Goal: Complete application form

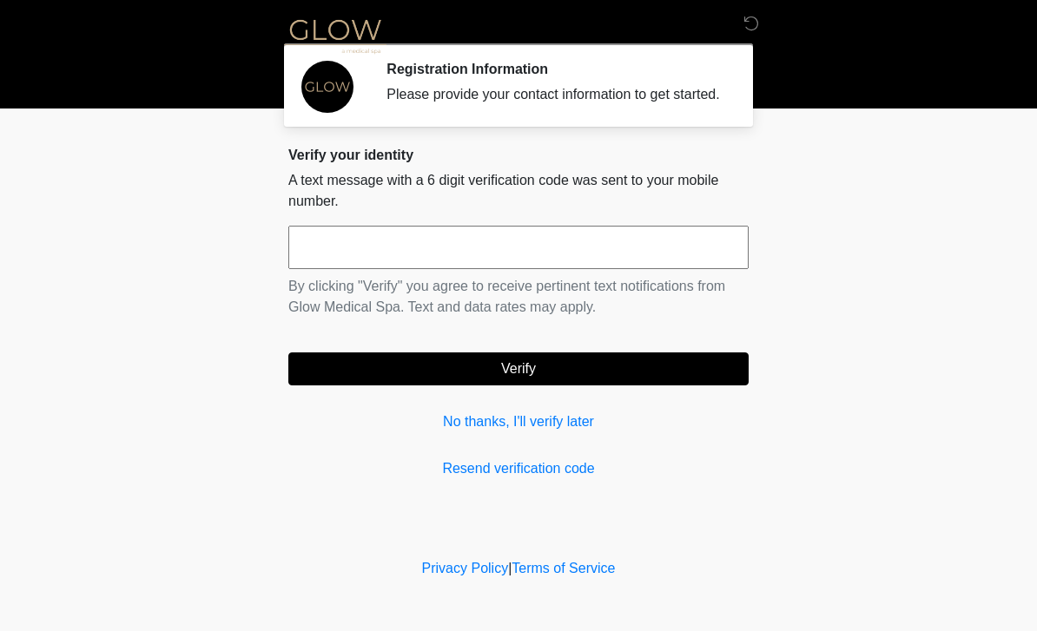
click at [356, 269] on input "text" at bounding box center [518, 247] width 460 height 43
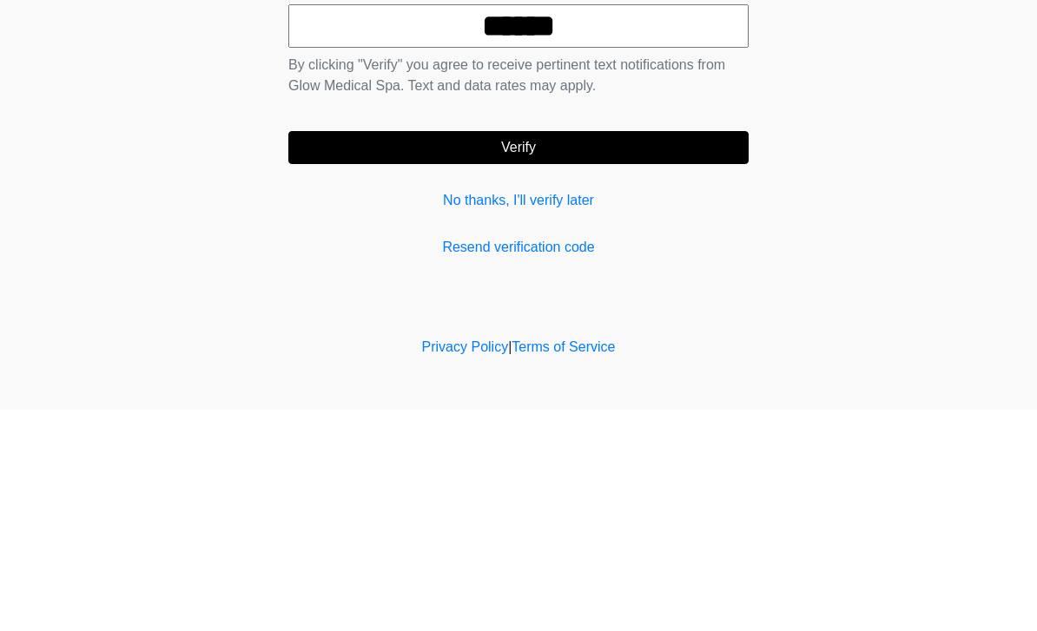
type input "******"
click at [633, 353] on button "Verify" at bounding box center [518, 369] width 460 height 33
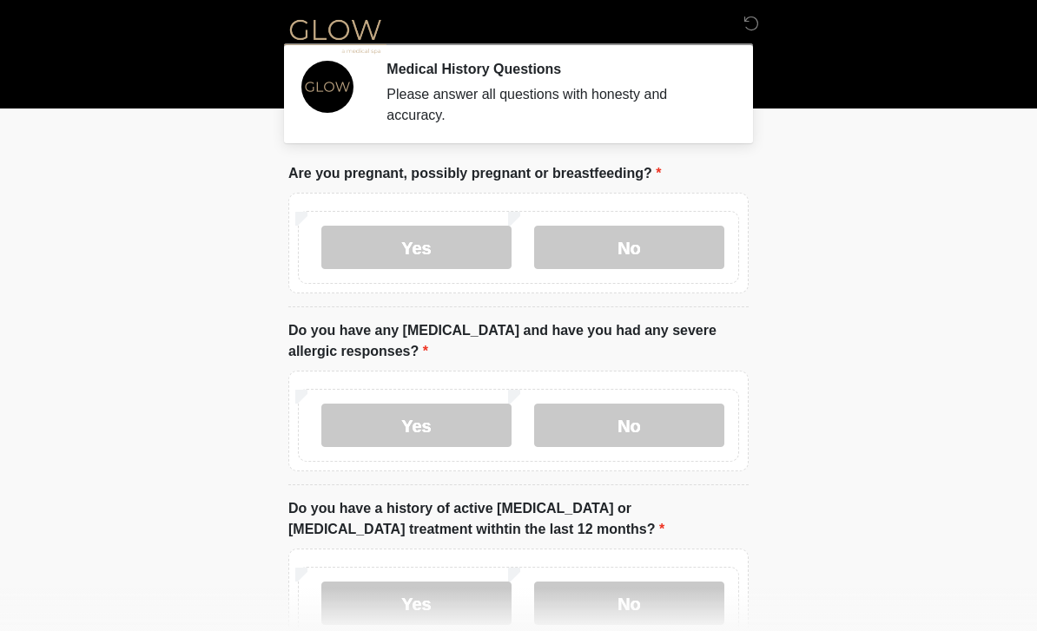
click at [648, 258] on label "No" at bounding box center [629, 247] width 190 height 43
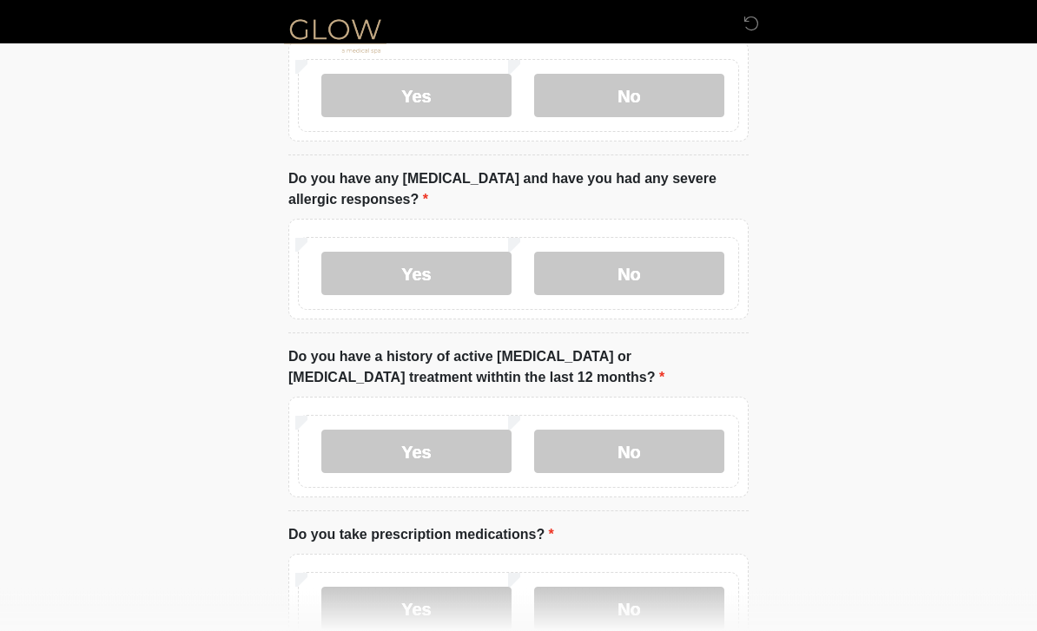
scroll to position [156, 0]
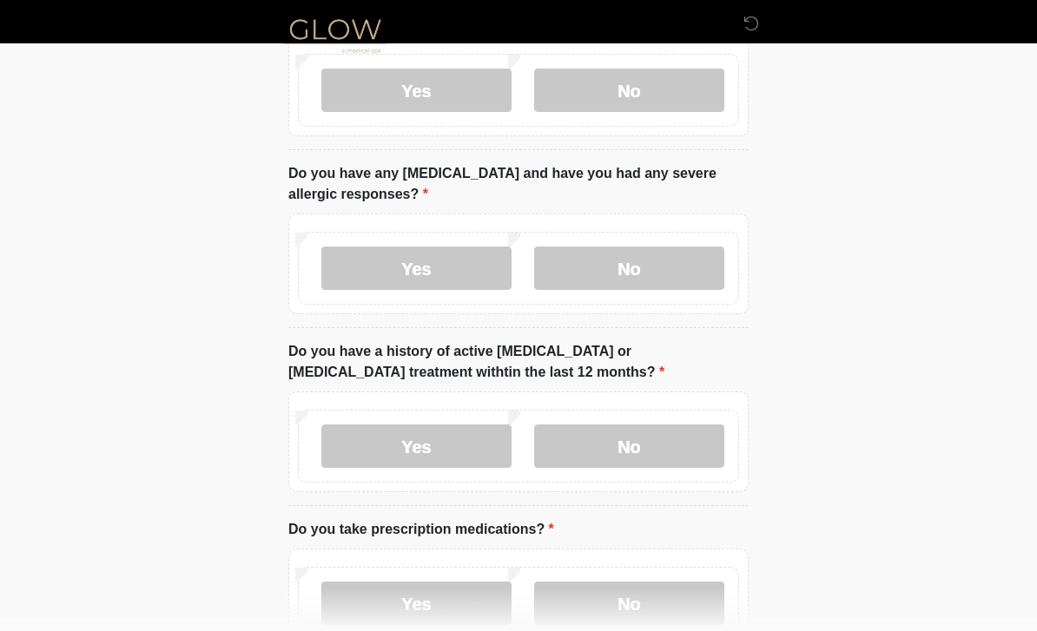
click at [630, 284] on label "No" at bounding box center [629, 268] width 190 height 43
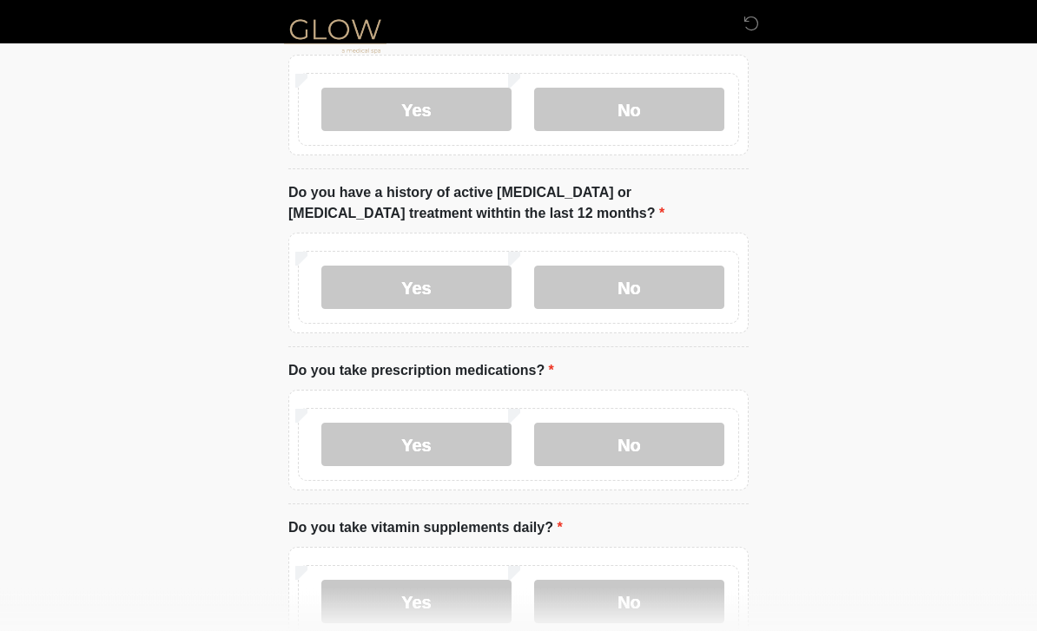
scroll to position [316, 0]
click at [643, 276] on label "No" at bounding box center [629, 287] width 190 height 43
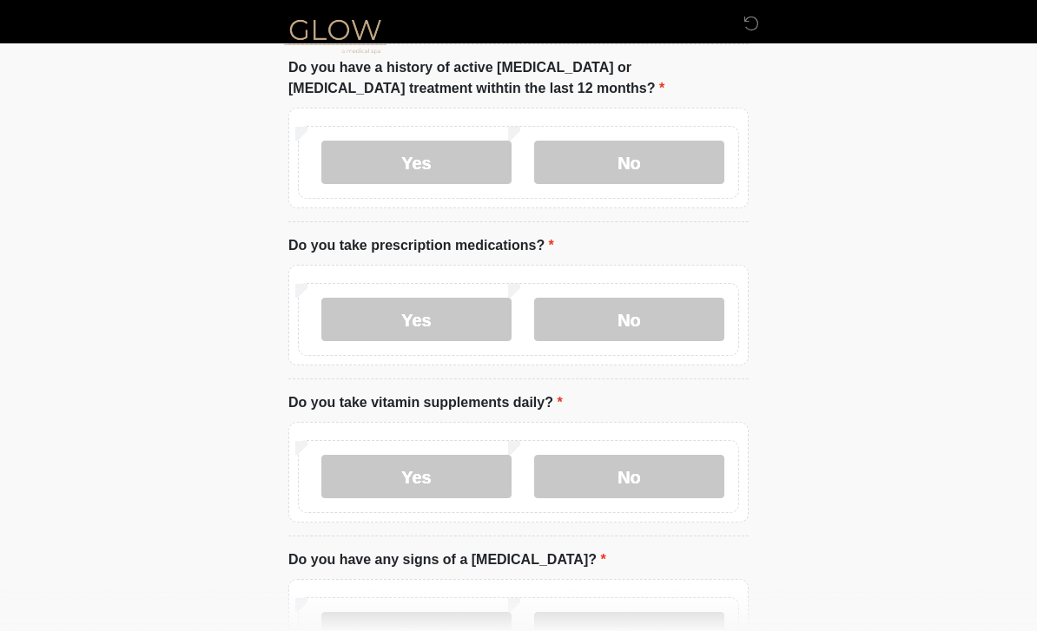
scroll to position [451, 0]
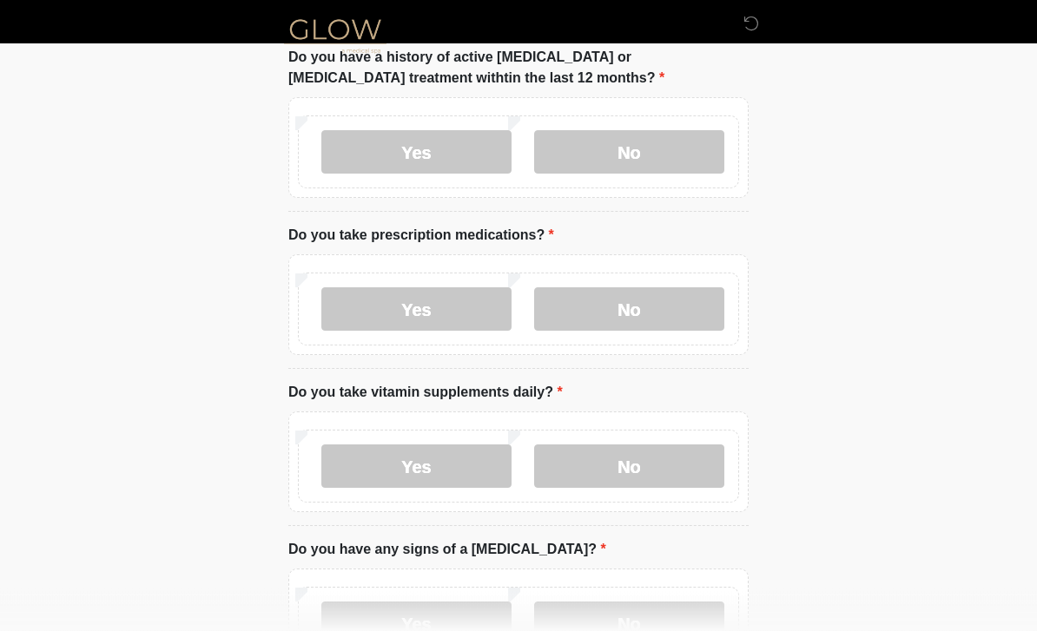
click at [425, 320] on label "Yes" at bounding box center [416, 309] width 190 height 43
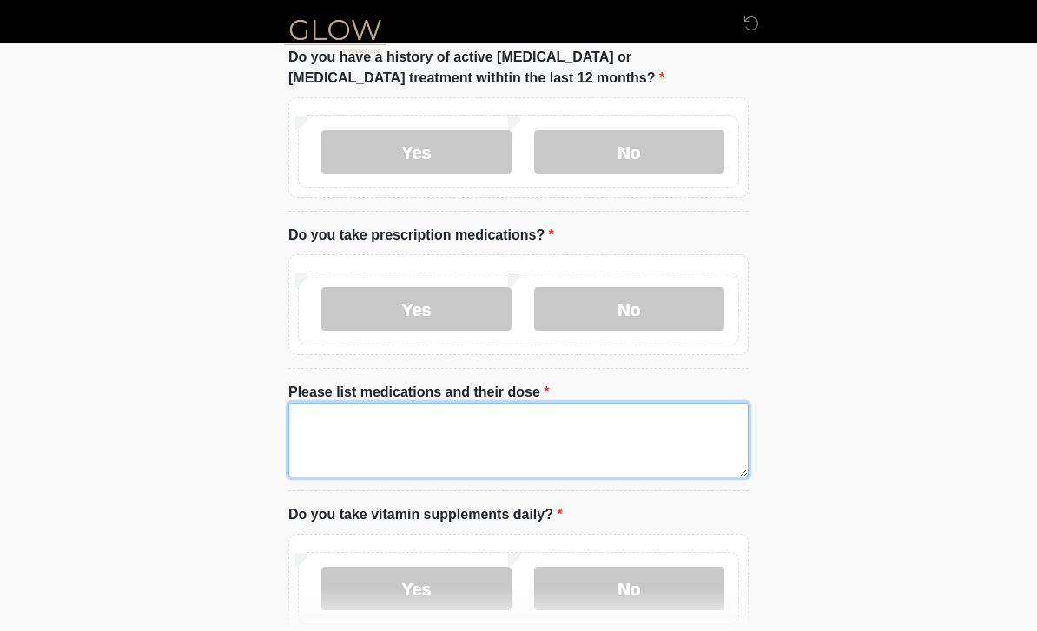
click at [359, 444] on textarea "Please list medications and their dose" at bounding box center [518, 440] width 460 height 75
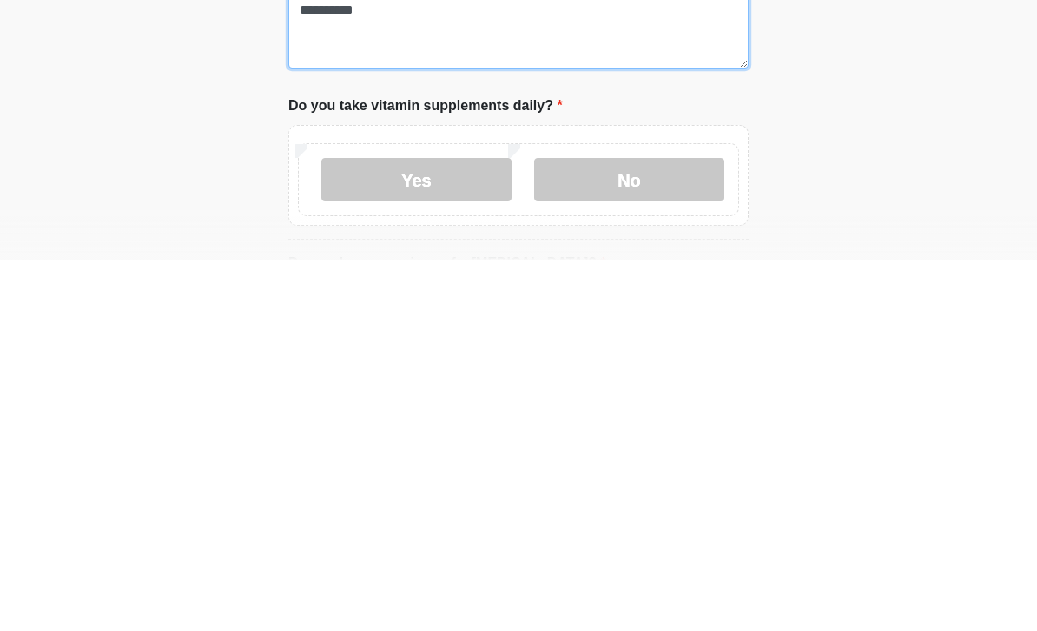
scroll to position [489, 0]
type textarea "**********"
click at [450, 530] on label "Yes" at bounding box center [416, 551] width 190 height 43
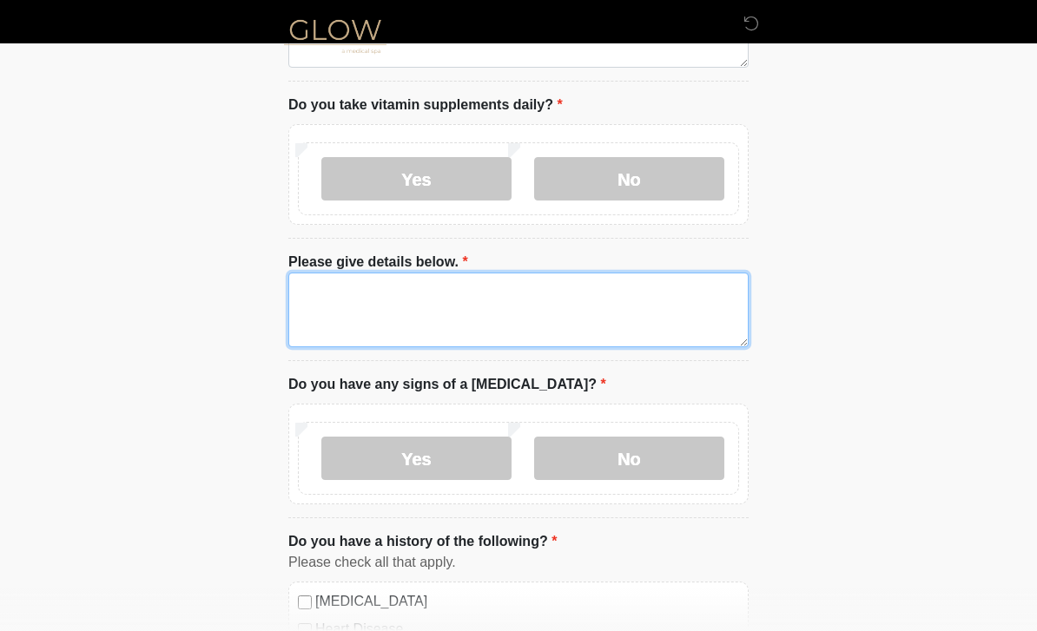
click at [379, 317] on textarea "Please give details below." at bounding box center [518, 310] width 460 height 75
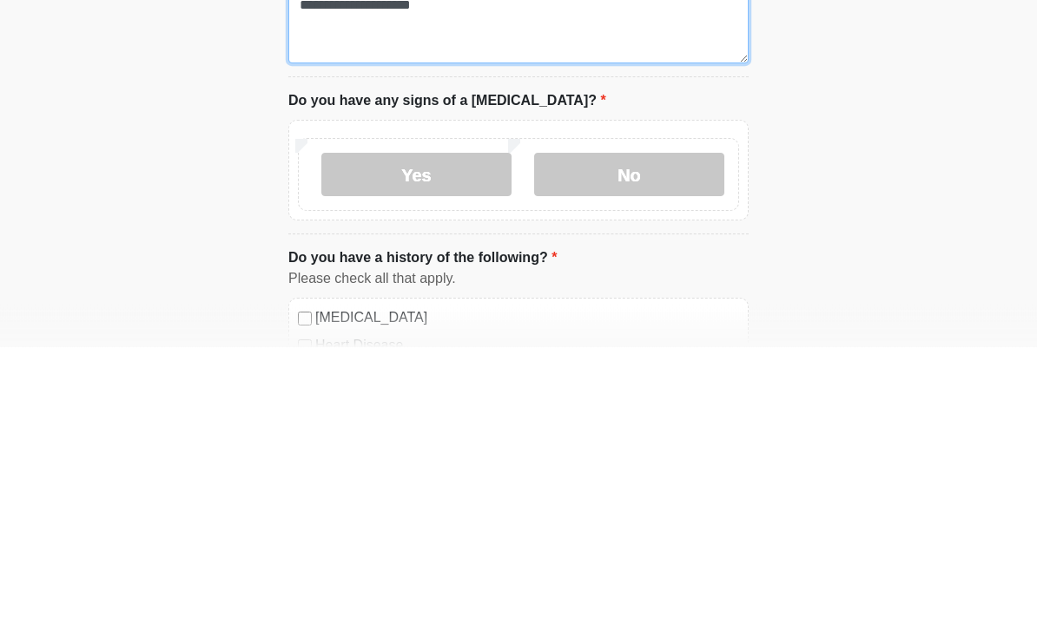
type textarea "**********"
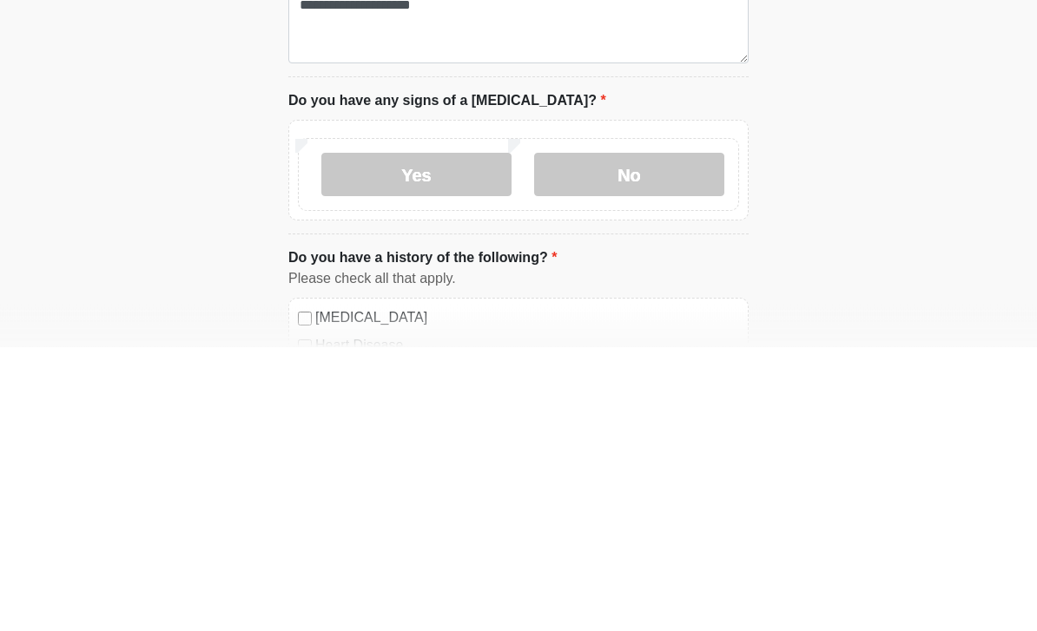
click at [633, 438] on label "No" at bounding box center [629, 459] width 190 height 43
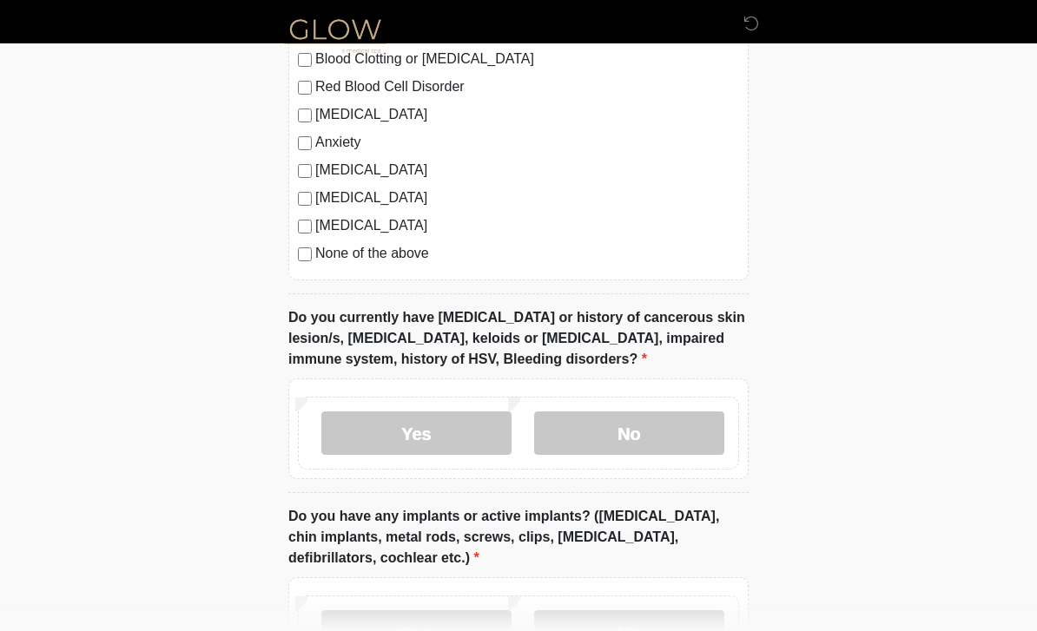
scroll to position [1490, 0]
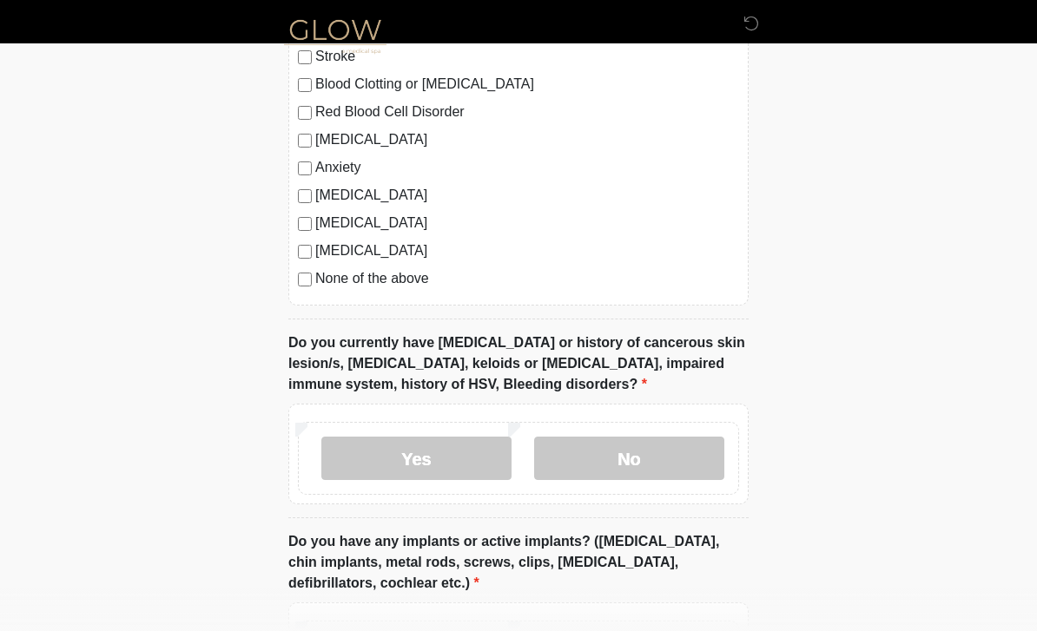
click at [319, 269] on label "None of the above" at bounding box center [527, 278] width 424 height 21
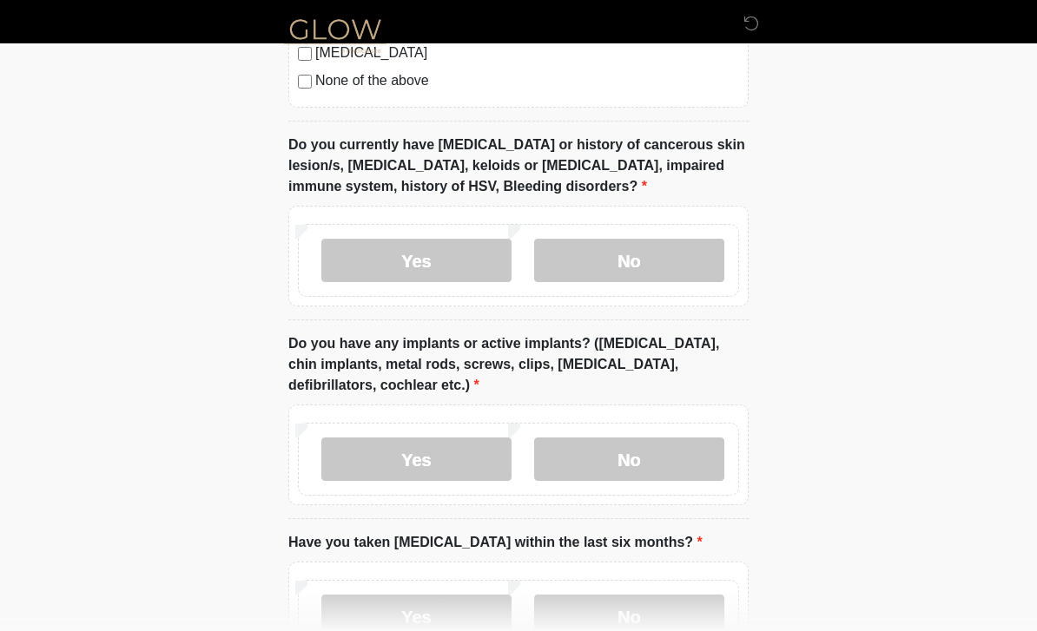
scroll to position [1689, 0]
click at [617, 264] on label "No" at bounding box center [629, 259] width 190 height 43
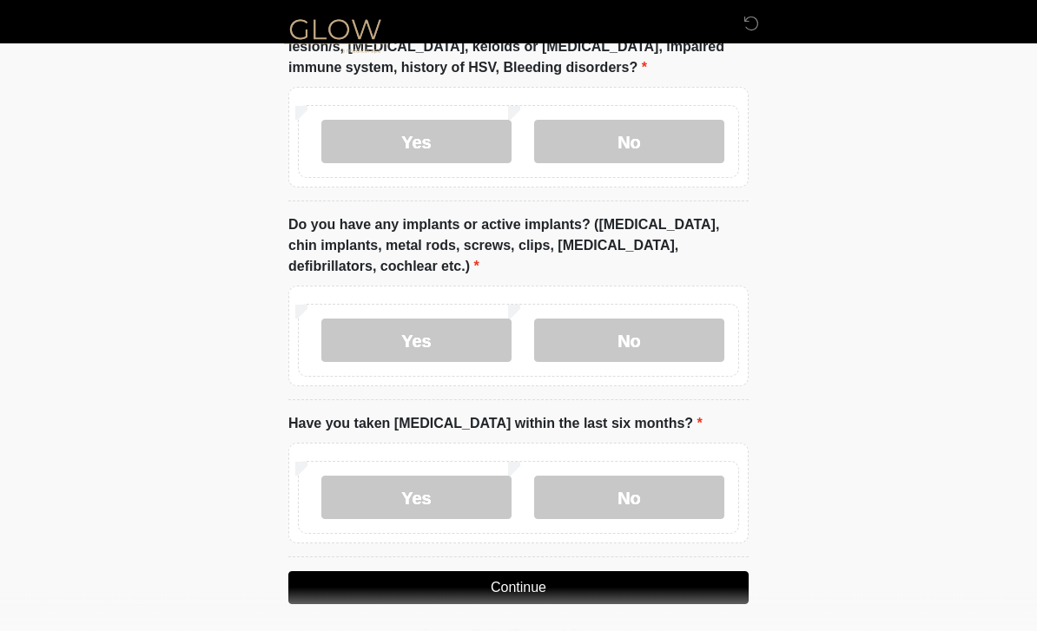
scroll to position [1813, 0]
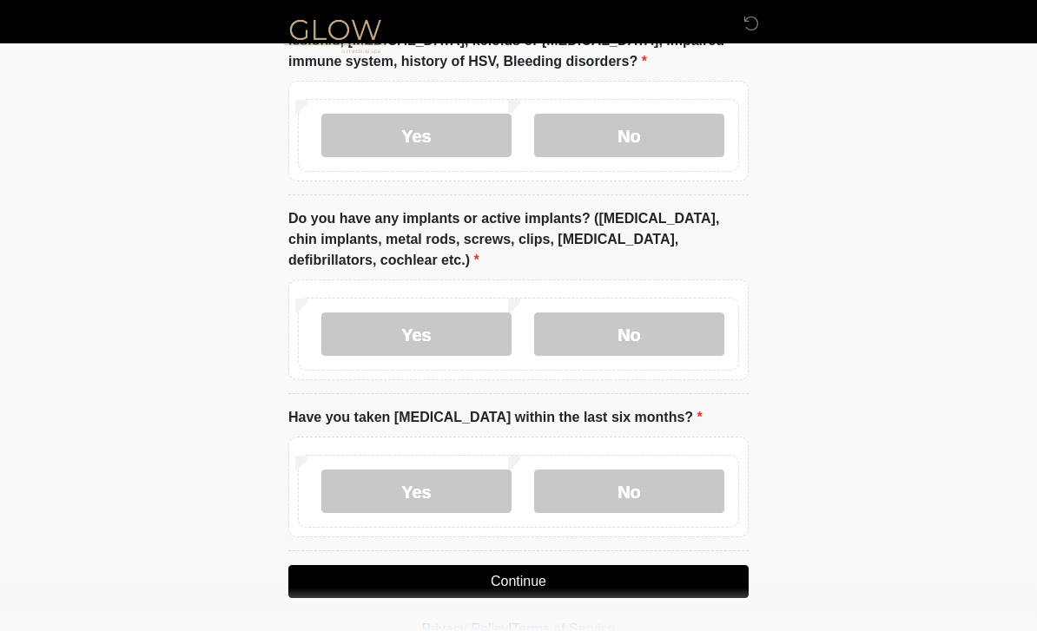
click at [648, 321] on label "No" at bounding box center [629, 334] width 190 height 43
click at [634, 492] on label "No" at bounding box center [629, 491] width 190 height 43
click at [604, 571] on button "Continue" at bounding box center [518, 581] width 460 height 33
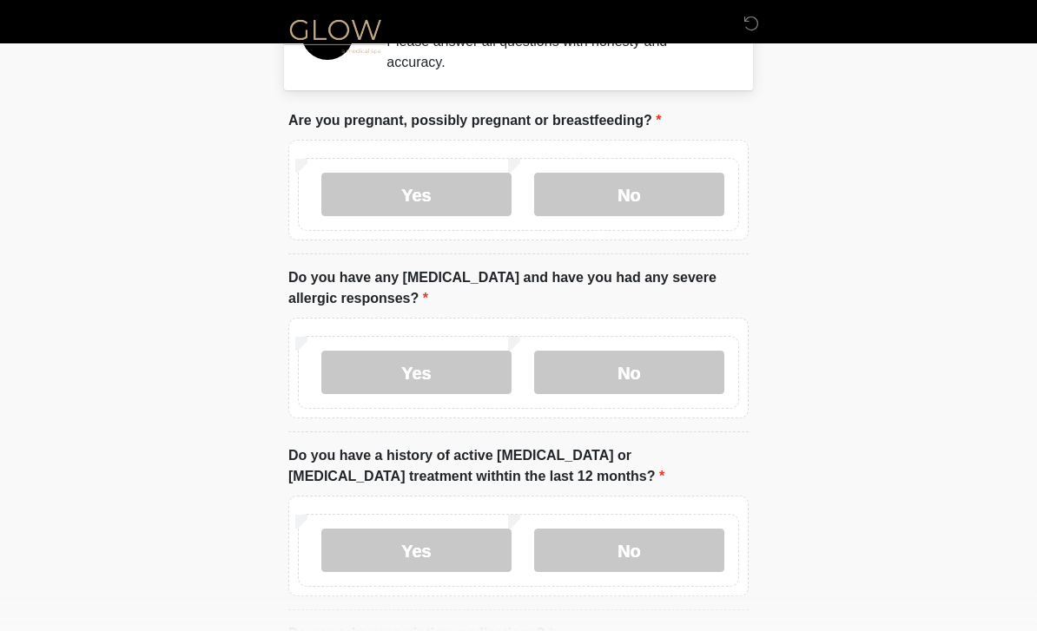
scroll to position [0, 0]
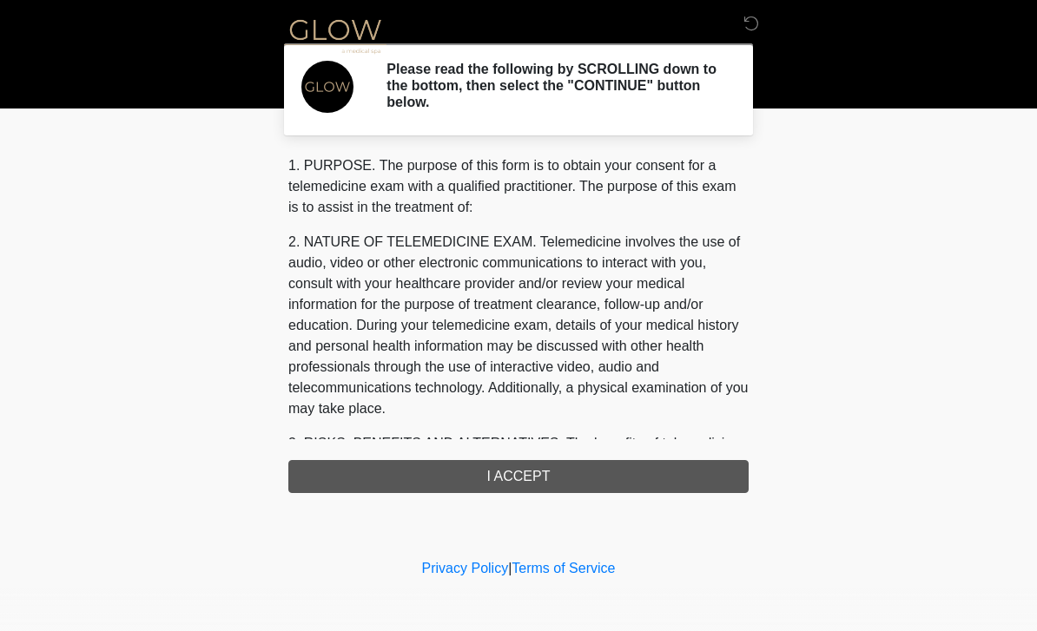
click at [565, 475] on div "1. PURPOSE. The purpose of this form is to obtain your consent for a telemedici…" at bounding box center [518, 324] width 460 height 338
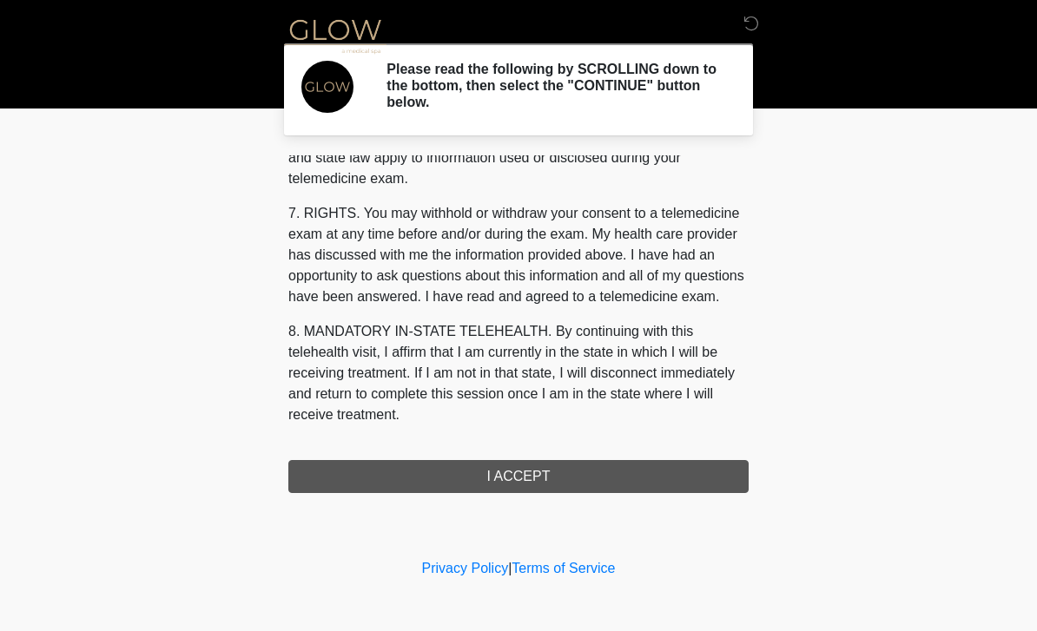
scroll to position [723, 0]
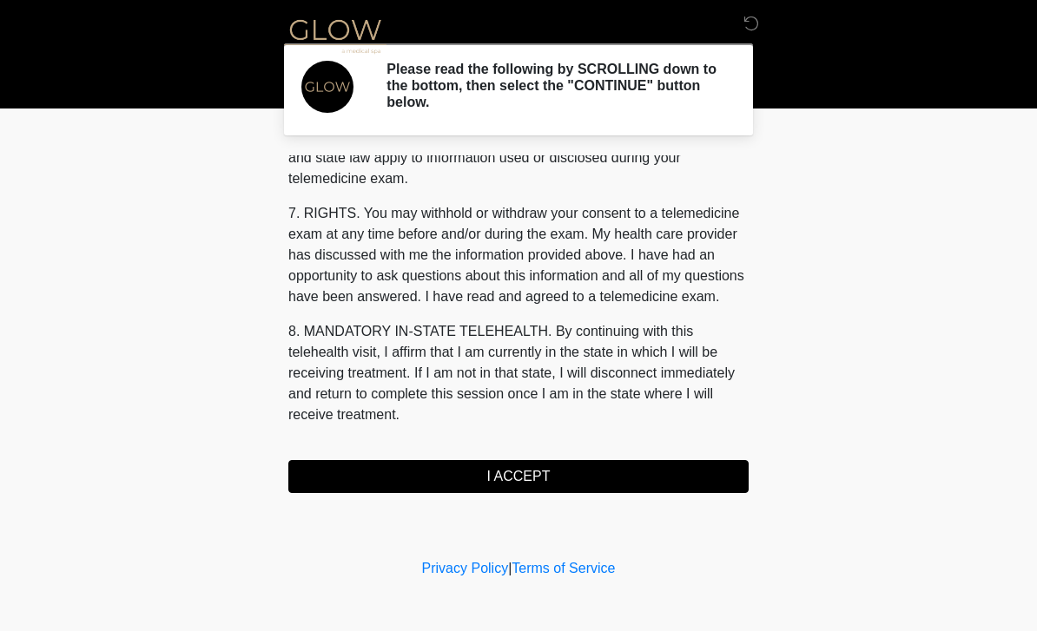
click at [549, 473] on button "I ACCEPT" at bounding box center [518, 476] width 460 height 33
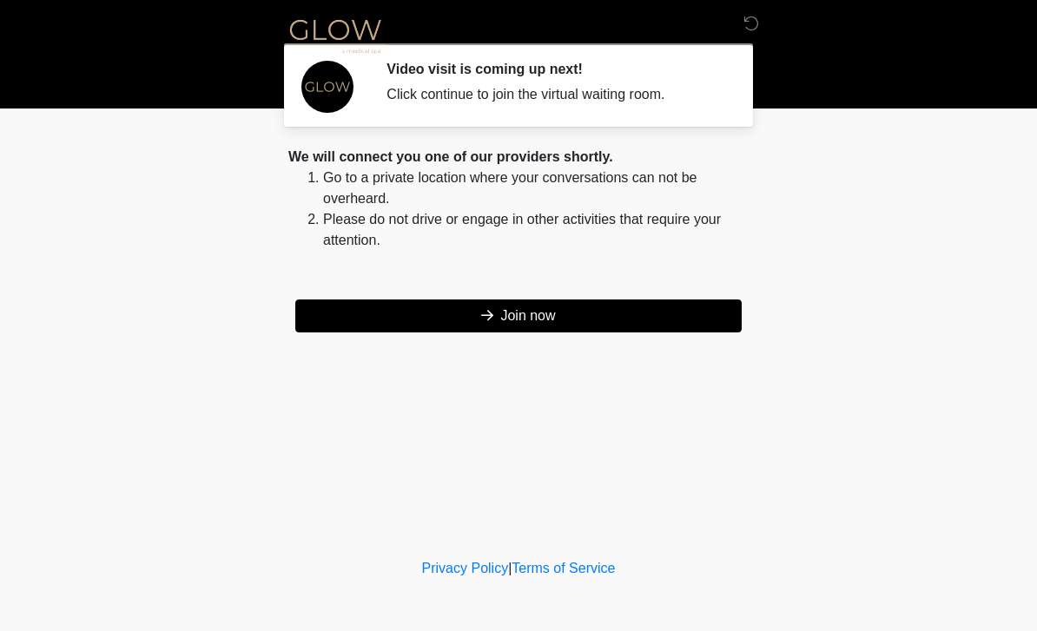
click at [547, 314] on button "Join now" at bounding box center [518, 316] width 446 height 33
click at [618, 319] on button "Join now" at bounding box center [518, 316] width 446 height 33
